Goal: Navigation & Orientation: Find specific page/section

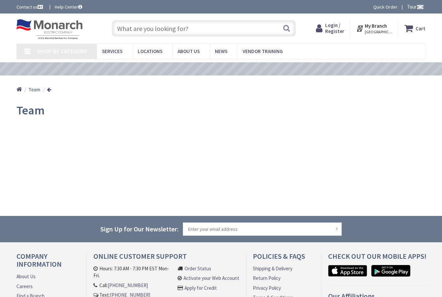
type input "[STREET_ADDRESS]"
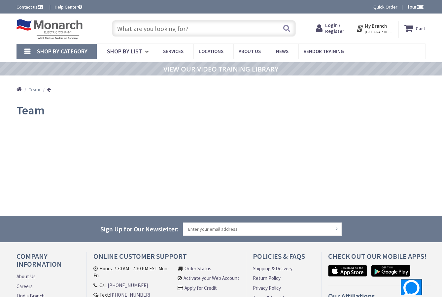
click at [37, 89] on strong "Team" at bounding box center [34, 89] width 12 height 6
click at [49, 89] on link at bounding box center [49, 89] width 4 height 5
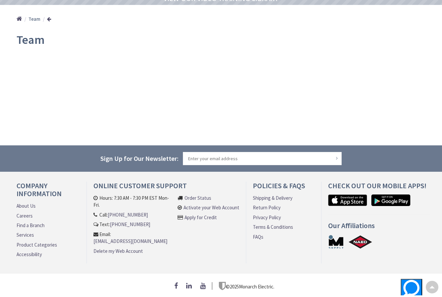
click at [30, 35] on span "Team" at bounding box center [30, 39] width 28 height 15
click at [36, 17] on strong "Team" at bounding box center [34, 19] width 12 height 6
click at [20, 16] on link "Home" at bounding box center [19, 19] width 6 height 9
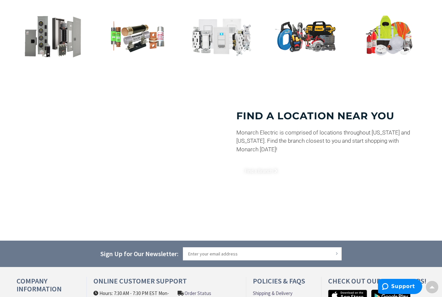
scroll to position [429, 0]
